Goal: Task Accomplishment & Management: Use online tool/utility

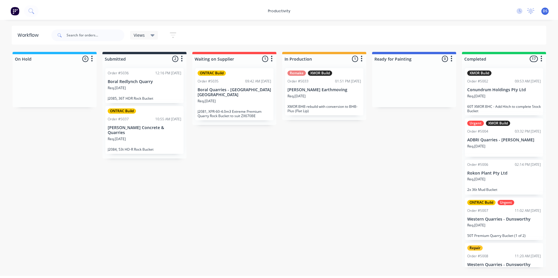
scroll to position [0, 17]
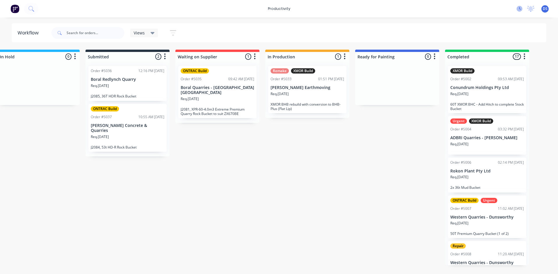
click at [519, 8] on g at bounding box center [519, 9] width 6 height 6
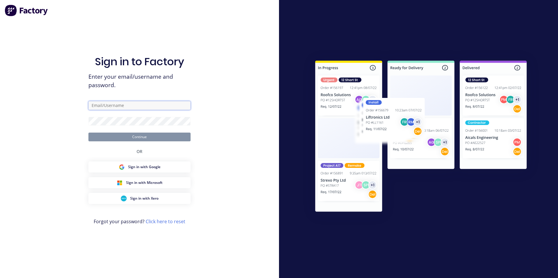
type input "daniel.s@ontracgroup.com.au"
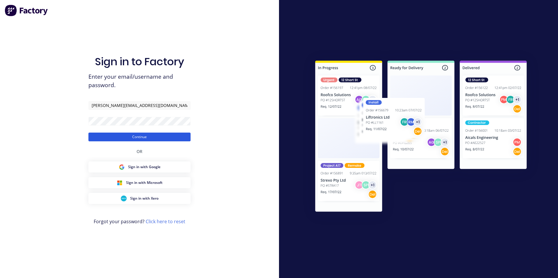
click at [162, 137] on button "Continue" at bounding box center [139, 137] width 102 height 9
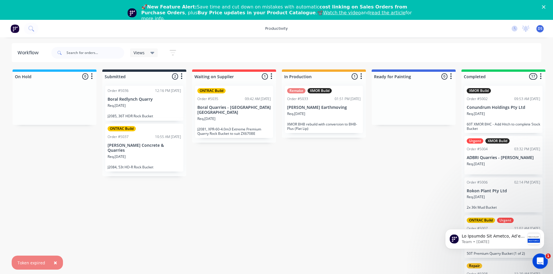
click at [536, 259] on icon "Open Intercom Messenger" at bounding box center [540, 260] width 10 height 10
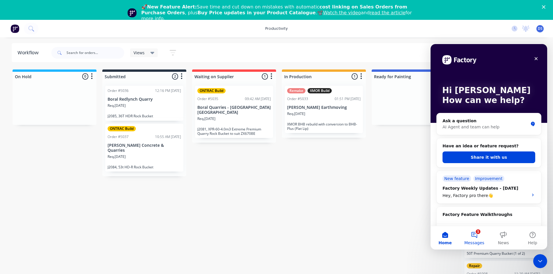
click at [480, 241] on span "Messages" at bounding box center [475, 243] width 20 height 4
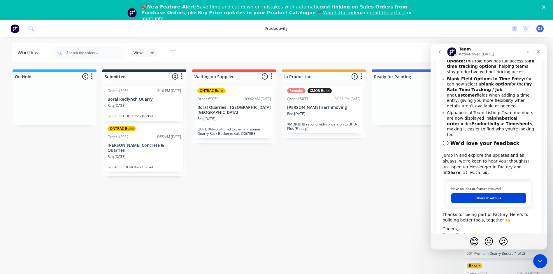
scroll to position [200, 0]
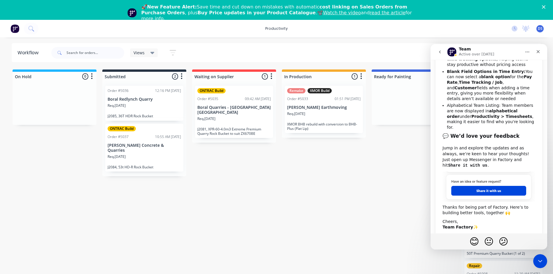
click at [356, 174] on div "On Hold 0 Sort By Created date Required date Order number Customer name Most re…" at bounding box center [355, 177] width 719 height 216
click at [535, 254] on body "productivity productivity Workflow Planner Delivery Scheduling Timesheets No ne…" at bounding box center [276, 139] width 553 height 239
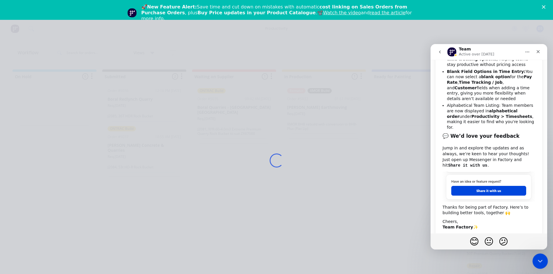
click at [541, 261] on icon "Close Intercom Messenger" at bounding box center [539, 260] width 7 height 7
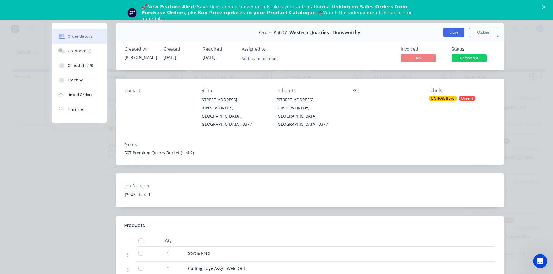
click at [458, 34] on button "Close" at bounding box center [453, 32] width 21 height 9
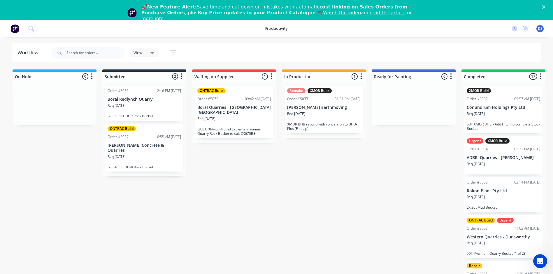
click at [546, 8] on icon "Close" at bounding box center [543, 6] width 3 height 3
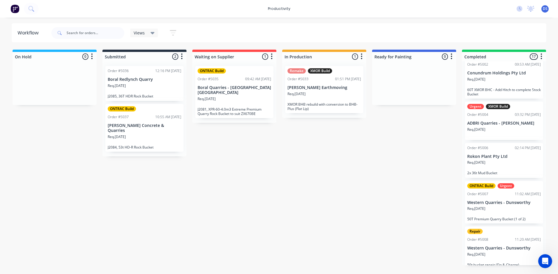
scroll to position [0, 0]
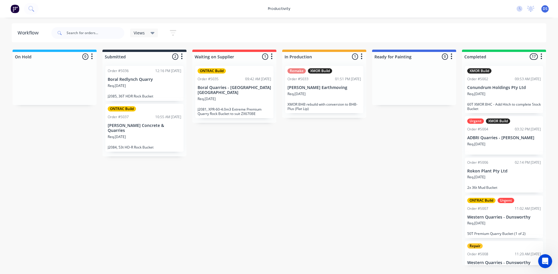
click at [332, 191] on div "On Hold 0 Sort By Created date Required date Order number Customer name Most re…" at bounding box center [355, 158] width 719 height 216
drag, startPoint x: 316, startPoint y: 56, endPoint x: 283, endPoint y: 59, distance: 33.6
click at [283, 59] on div at bounding box center [324, 56] width 84 height 9
click at [93, 55] on button "button" at bounding box center [91, 56] width 7 height 7
click at [90, 60] on div "Sort By Created date Required date Order number Customer name Most recent" at bounding box center [91, 56] width 7 height 7
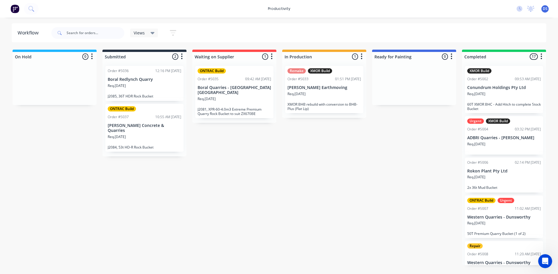
click at [183, 57] on button "button" at bounding box center [181, 56] width 7 height 7
click at [184, 57] on button "button" at bounding box center [181, 56] width 7 height 7
click at [230, 90] on div "ONTRAC Build Order #5035 09:42 AM 18/09/25 Boral Quarries - Dunnstown Vic Req. …" at bounding box center [234, 92] width 78 height 52
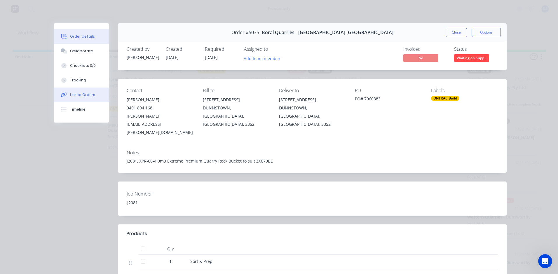
click at [84, 93] on div "Linked Orders" at bounding box center [82, 94] width 25 height 5
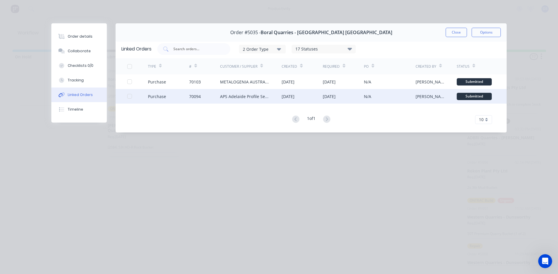
click at [232, 96] on div "APS Adelaide Profile Services" at bounding box center [245, 96] width 50 height 6
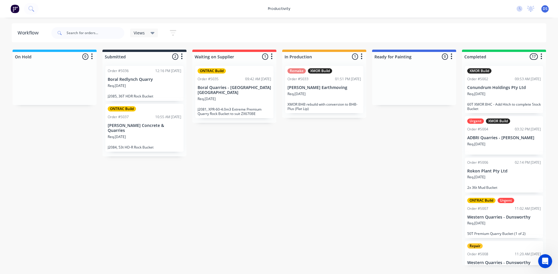
click at [228, 91] on div "ONTRAC Build Order #5035 09:42 AM 18/09/25 Boral Quarries - Dunnstown Vic Req. …" at bounding box center [234, 92] width 78 height 52
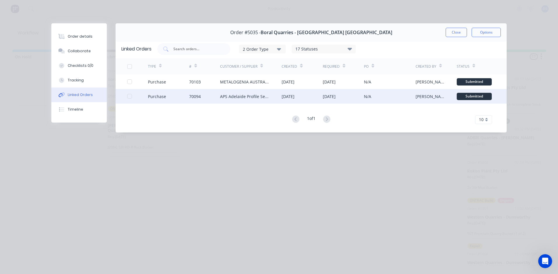
click at [246, 95] on div "APS Adelaide Profile Services" at bounding box center [245, 96] width 50 height 6
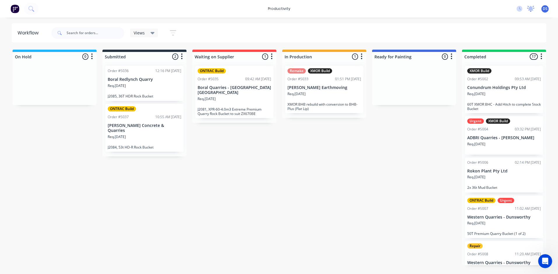
click at [533, 9] on icon at bounding box center [530, 9] width 7 height 6
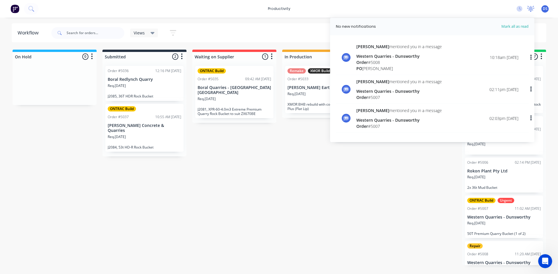
click at [528, 10] on icon at bounding box center [530, 9] width 7 height 6
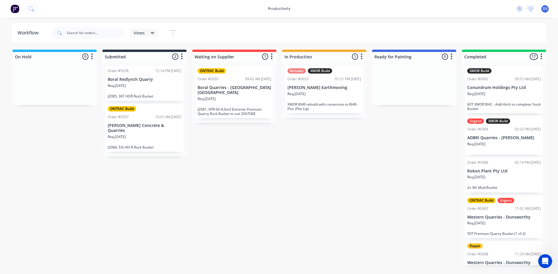
click at [545, 9] on span "DS" at bounding box center [544, 8] width 5 height 5
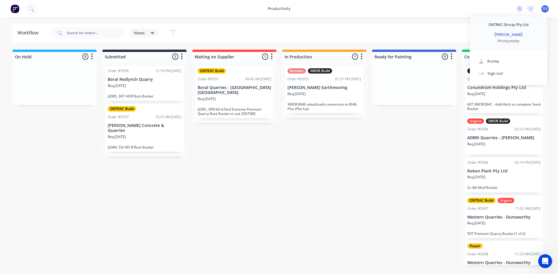
drag, startPoint x: 522, startPoint y: 41, endPoint x: 521, endPoint y: 35, distance: 6.0
click at [521, 35] on div "ONTRAC Group Pty Ltd Daniel Stanton Productivity" at bounding box center [508, 33] width 77 height 34
click at [375, 181] on div "On Hold 0 Sort By Created date Required date Order number Customer name Most re…" at bounding box center [355, 158] width 719 height 216
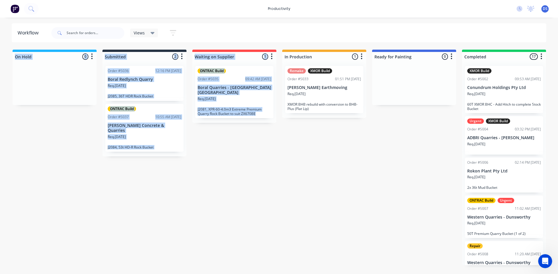
drag, startPoint x: 191, startPoint y: 45, endPoint x: 271, endPoint y: 153, distance: 133.8
click at [271, 153] on div "Workflow Views Save new view None (Default) edit Production edit Show/Hide stat…" at bounding box center [279, 142] width 558 height 239
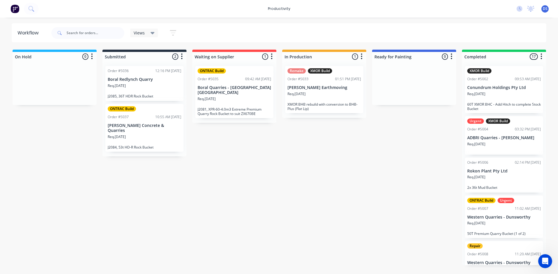
drag, startPoint x: 271, startPoint y: 153, endPoint x: 290, endPoint y: 147, distance: 20.1
click at [290, 147] on div "On Hold 0 Sort By Created date Required date Order number Customer name Most re…" at bounding box center [355, 158] width 719 height 216
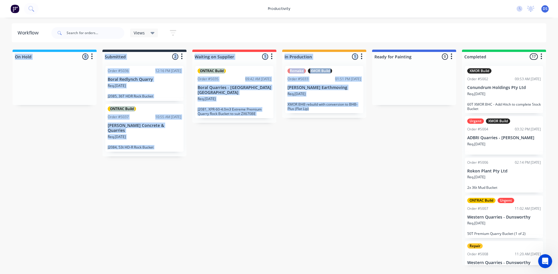
drag, startPoint x: 188, startPoint y: 41, endPoint x: 356, endPoint y: 129, distance: 189.5
click at [356, 129] on div "Workflow Views Save new view None (Default) edit Production edit Show/Hide stat…" at bounding box center [279, 142] width 558 height 239
drag, startPoint x: 356, startPoint y: 129, endPoint x: 302, endPoint y: 170, distance: 68.1
click at [302, 170] on div "On Hold 0 Sort By Created date Required date Order number Customer name Most re…" at bounding box center [355, 158] width 719 height 216
click at [100, 135] on div "On Hold 0 Sort By Created date Required date Order number Customer name Most re…" at bounding box center [355, 158] width 719 height 216
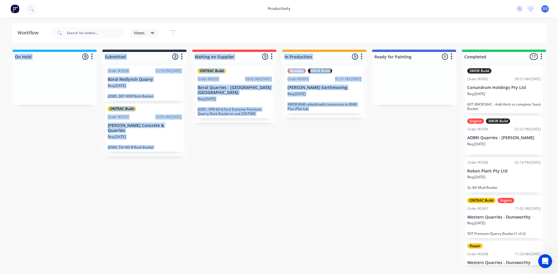
click at [219, 147] on div "On Hold 0 Sort By Created date Required date Order number Customer name Most re…" at bounding box center [355, 158] width 719 height 216
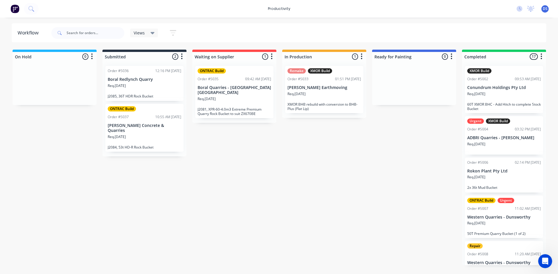
click at [152, 34] on icon at bounding box center [152, 33] width 4 height 2
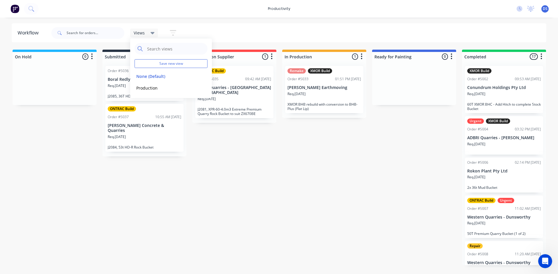
click at [152, 33] on icon at bounding box center [152, 33] width 4 height 2
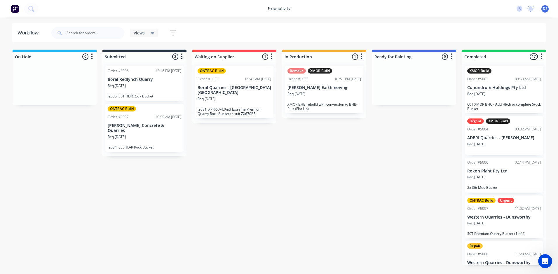
click at [174, 31] on icon "button" at bounding box center [173, 32] width 6 height 7
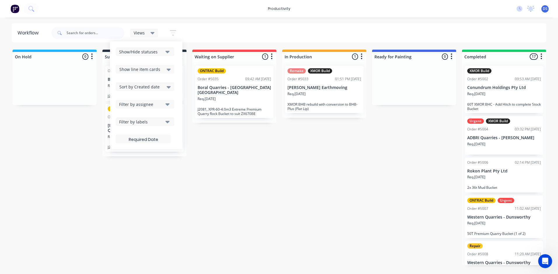
click at [174, 31] on icon "button" at bounding box center [173, 32] width 6 height 7
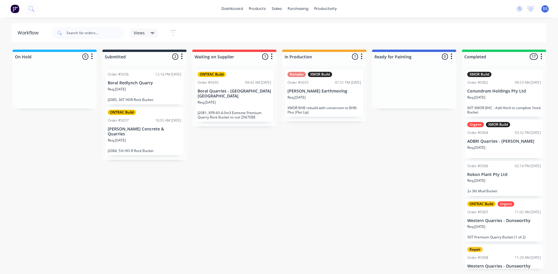
click at [237, 100] on div "Req. [DATE]" at bounding box center [233, 105] width 73 height 10
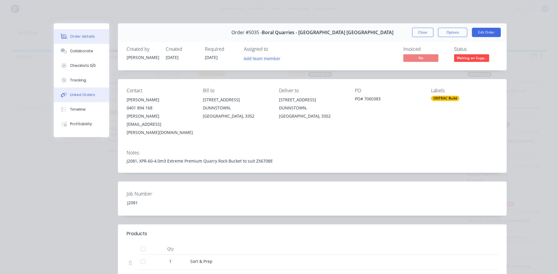
click at [75, 94] on div "Linked Orders" at bounding box center [82, 94] width 25 height 5
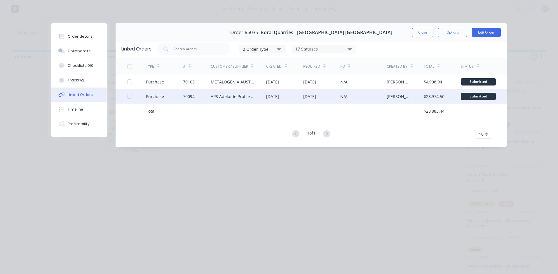
click at [239, 96] on div "APS Adelaide Profile Services" at bounding box center [233, 96] width 44 height 6
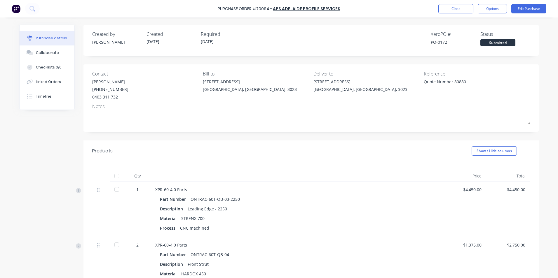
type textarea "x"
click at [53, 77] on button "Linked Orders" at bounding box center [47, 82] width 55 height 15
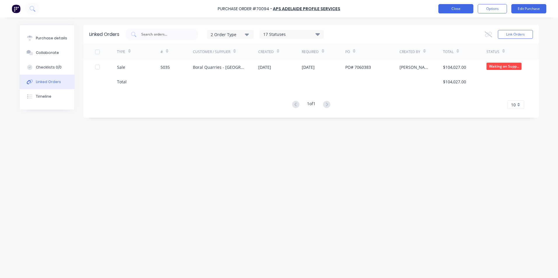
drag, startPoint x: 443, startPoint y: 4, endPoint x: 445, endPoint y: 7, distance: 3.5
click at [443, 4] on div "Purchase Order #70094 - APS Adelaide Profile Services Close Options Edit Purcha…" at bounding box center [279, 8] width 558 height 17
click at [448, 8] on button "Close" at bounding box center [455, 8] width 35 height 9
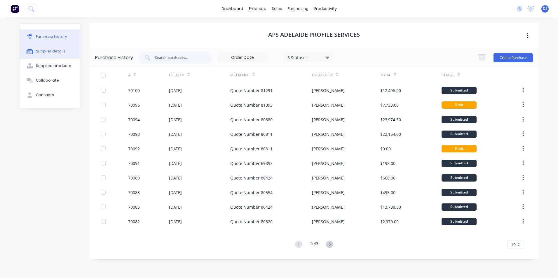
click at [47, 54] on button "Supplier details" at bounding box center [50, 51] width 61 height 15
select select "AU"
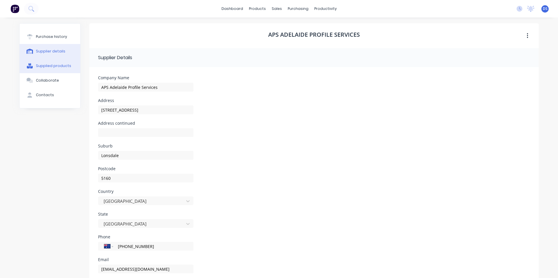
click at [44, 68] on div "Supplied products" at bounding box center [53, 65] width 35 height 5
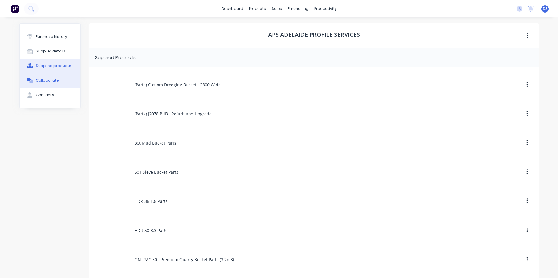
click at [40, 78] on div "Collaborate" at bounding box center [47, 80] width 23 height 5
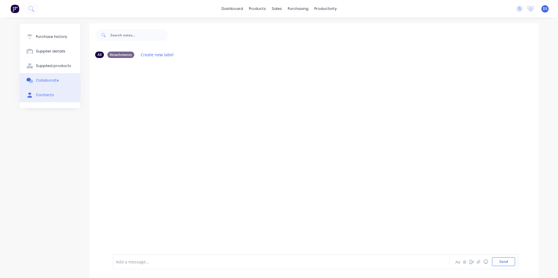
click at [43, 94] on div "Contacts" at bounding box center [45, 94] width 18 height 5
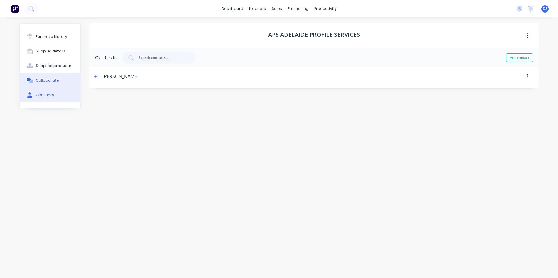
click at [49, 81] on div "Collaborate" at bounding box center [47, 80] width 23 height 5
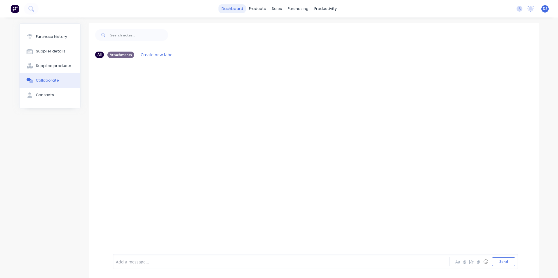
click at [233, 6] on link "dashboard" at bounding box center [231, 8] width 27 height 9
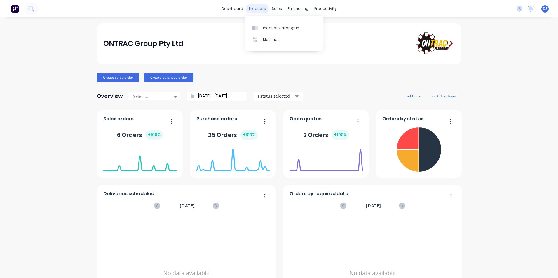
click at [263, 8] on div "products" at bounding box center [257, 8] width 23 height 9
click at [254, 7] on div "products" at bounding box center [257, 8] width 23 height 9
click at [319, 7] on div "productivity" at bounding box center [325, 8] width 28 height 9
click at [316, 8] on div "productivity" at bounding box center [325, 8] width 28 height 9
click at [315, 8] on div "productivity" at bounding box center [325, 8] width 28 height 9
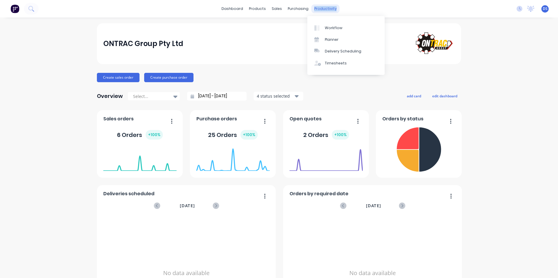
click at [320, 10] on div "productivity" at bounding box center [325, 8] width 28 height 9
click at [326, 28] on div "Workflow" at bounding box center [333, 27] width 17 height 5
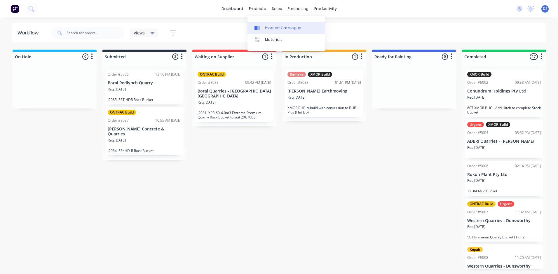
click at [269, 26] on div "Product Catalogue" at bounding box center [283, 27] width 36 height 5
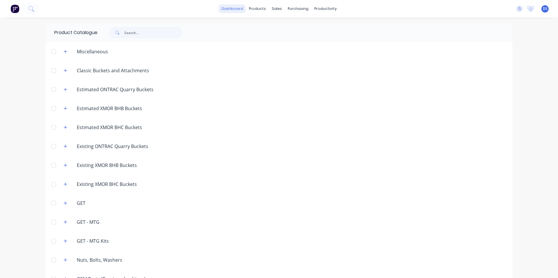
click at [231, 8] on link "dashboard" at bounding box center [231, 8] width 27 height 9
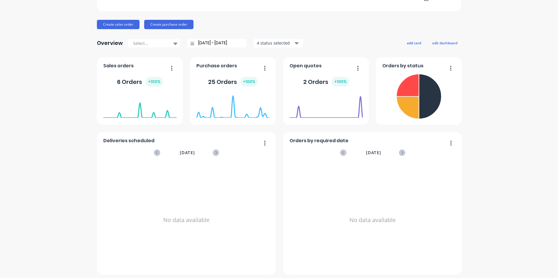
scroll to position [55, 0]
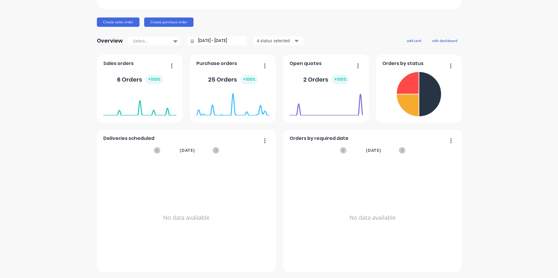
click at [450, 67] on icon "button" at bounding box center [450, 65] width 1 height 5
click at [446, 66] on button "button" at bounding box center [448, 66] width 12 height 9
click at [411, 106] on icon at bounding box center [407, 105] width 22 height 22
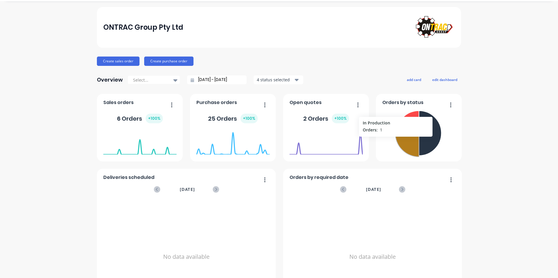
scroll to position [0, 0]
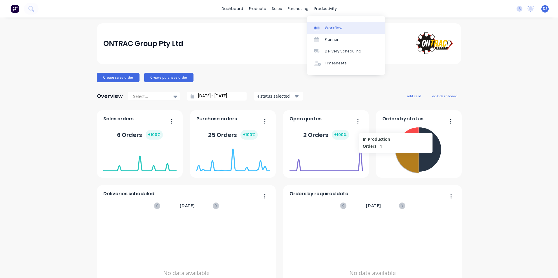
click at [326, 27] on div "Workflow" at bounding box center [333, 27] width 17 height 5
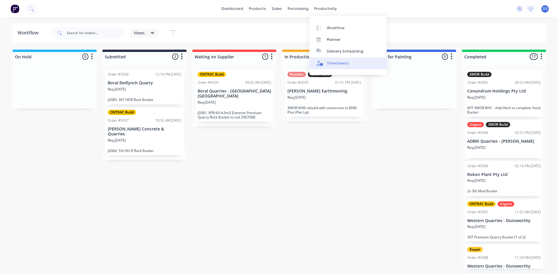
click at [342, 65] on div "Timesheets" at bounding box center [338, 63] width 22 height 5
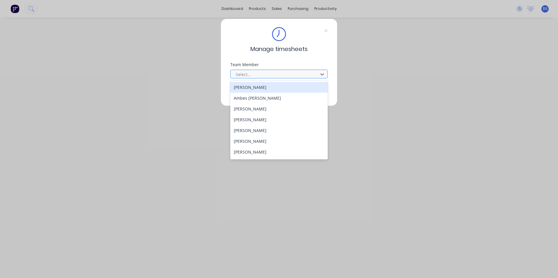
click at [314, 74] on div at bounding box center [275, 74] width 80 height 7
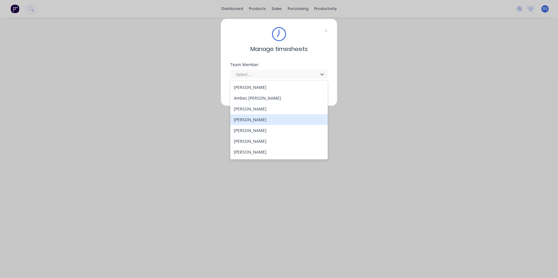
click at [259, 119] on div "[PERSON_NAME]" at bounding box center [278, 119] width 97 height 11
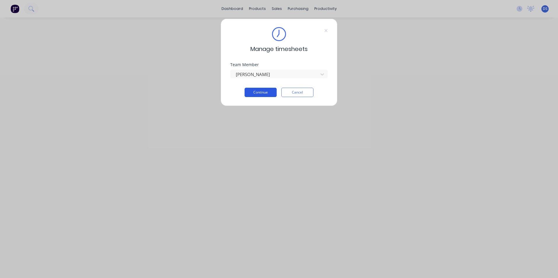
click at [253, 96] on button "Continue" at bounding box center [260, 92] width 32 height 9
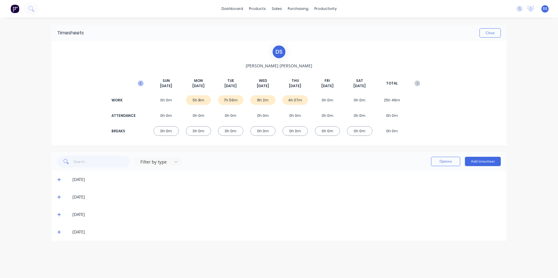
click at [141, 83] on icon "button" at bounding box center [141, 83] width 6 height 6
click at [141, 82] on icon "button" at bounding box center [141, 83] width 6 height 6
click at [494, 31] on button "Close" at bounding box center [489, 32] width 21 height 9
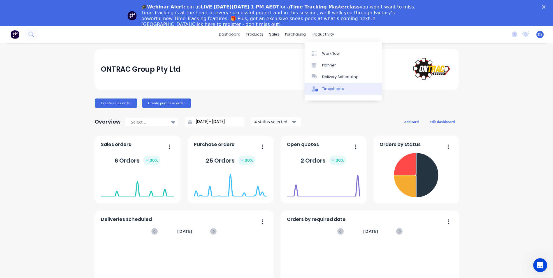
click at [329, 89] on div "Timesheets" at bounding box center [333, 88] width 22 height 5
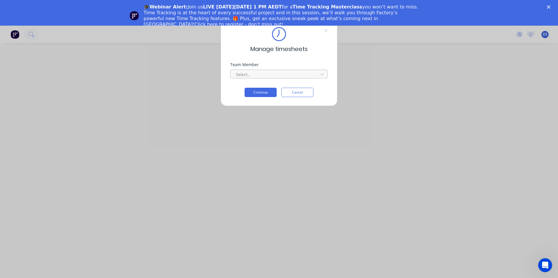
click at [294, 73] on div at bounding box center [275, 74] width 80 height 7
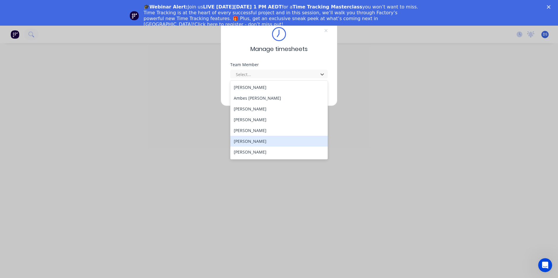
click at [259, 140] on div "[PERSON_NAME]" at bounding box center [278, 141] width 97 height 11
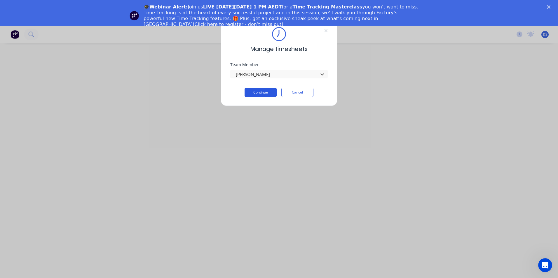
click at [266, 97] on button "Continue" at bounding box center [260, 92] width 32 height 9
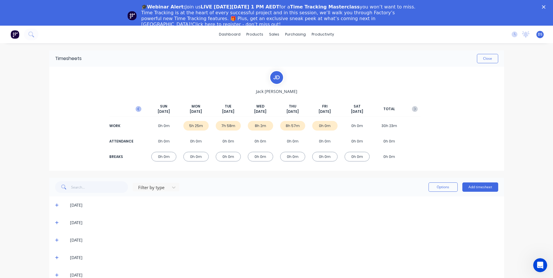
click at [139, 106] on icon "button" at bounding box center [139, 109] width 6 height 6
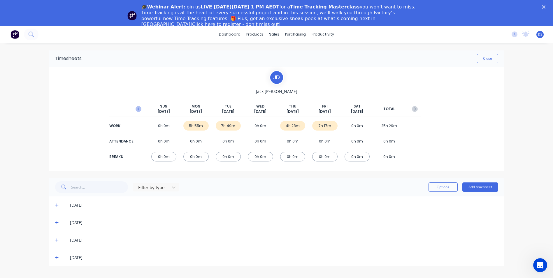
click at [139, 106] on button "button" at bounding box center [139, 109] width 12 height 10
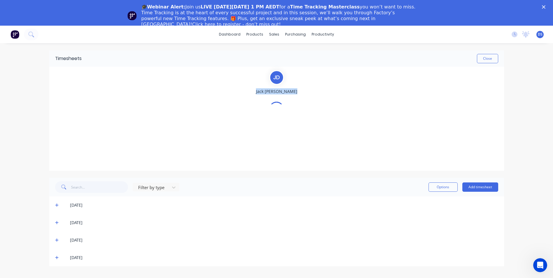
click at [139, 106] on div "[PERSON_NAME] [PERSON_NAME]" at bounding box center [277, 118] width 288 height 97
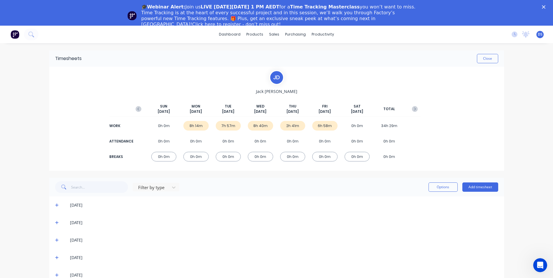
click at [139, 106] on button "button" at bounding box center [139, 109] width 12 height 10
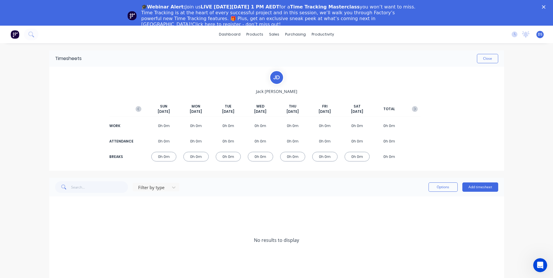
click at [140, 106] on button "button" at bounding box center [139, 109] width 12 height 10
click at [140, 107] on div "[PERSON_NAME] [PERSON_NAME] [DATE] [DATE] [DATE] [DATE] [DATE] [DATE] [DATE] TO…" at bounding box center [277, 118] width 288 height 97
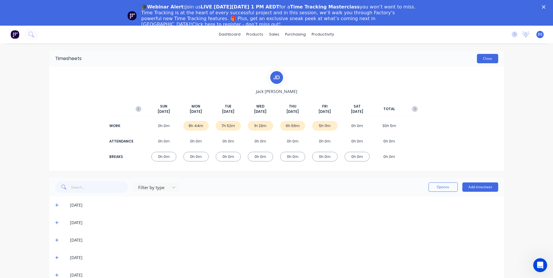
click at [486, 59] on button "Close" at bounding box center [487, 58] width 21 height 9
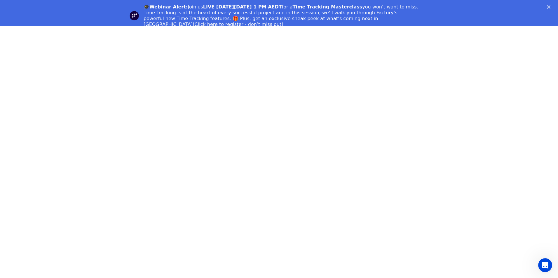
click at [552, 7] on div "Close" at bounding box center [550, 6] width 6 height 3
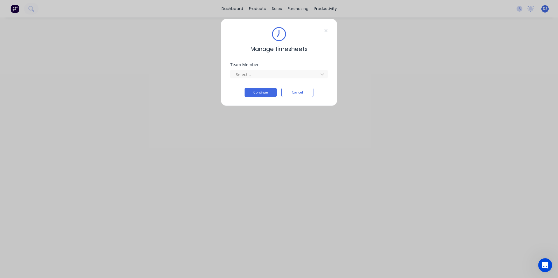
click at [288, 90] on button "Cancel" at bounding box center [297, 92] width 32 height 9
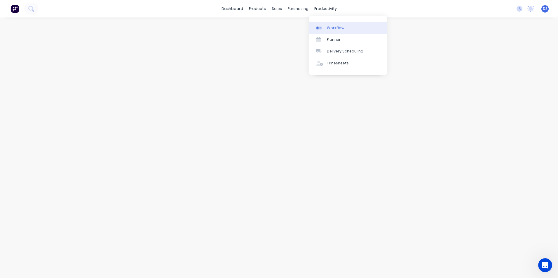
click at [326, 29] on link "Workflow" at bounding box center [347, 28] width 77 height 12
